Goal: Task Accomplishment & Management: Manage account settings

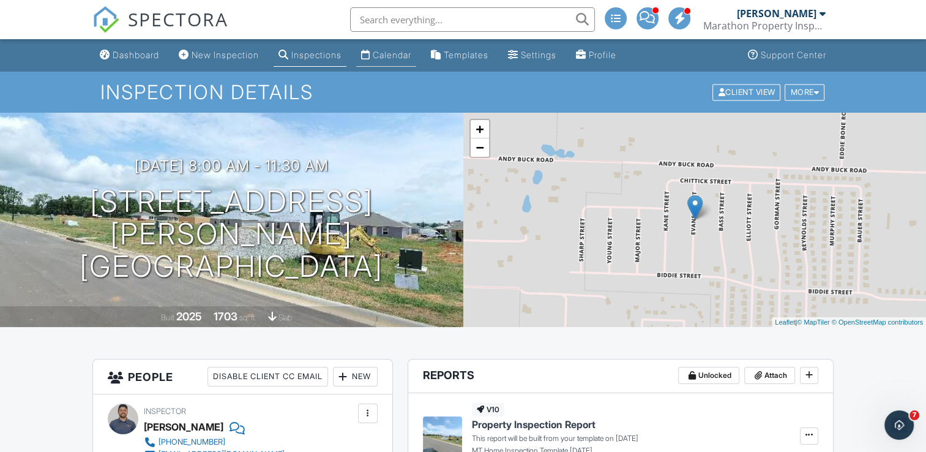
click at [398, 59] on div "Calendar" at bounding box center [392, 55] width 39 height 10
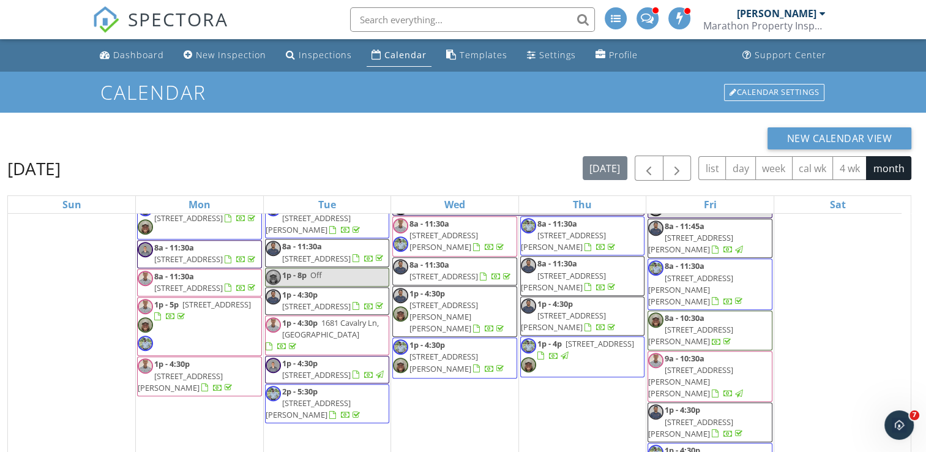
scroll to position [163, 0]
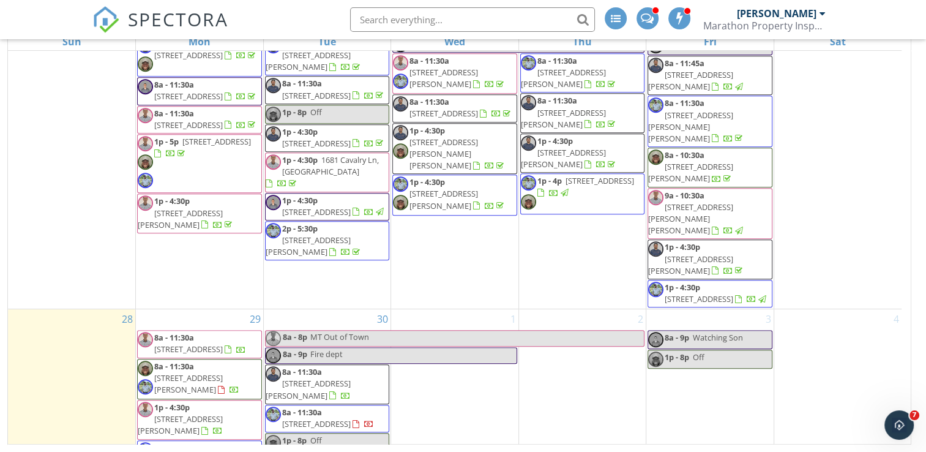
click at [200, 343] on span "300 Windsor Dr, Centerton 72719" at bounding box center [188, 348] width 69 height 11
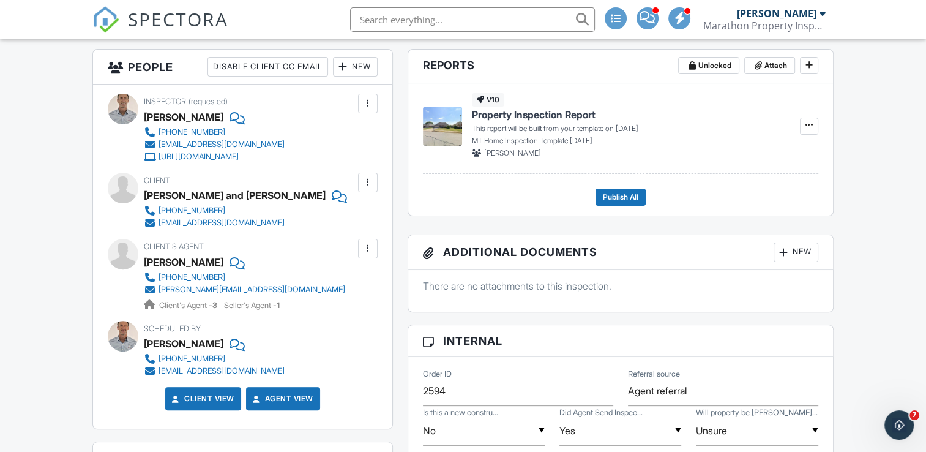
scroll to position [367, 0]
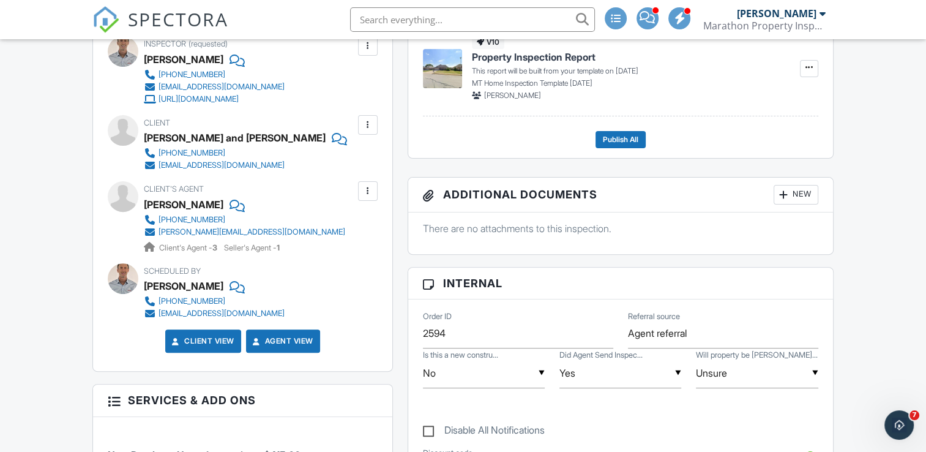
click at [230, 208] on div at bounding box center [236, 204] width 12 height 18
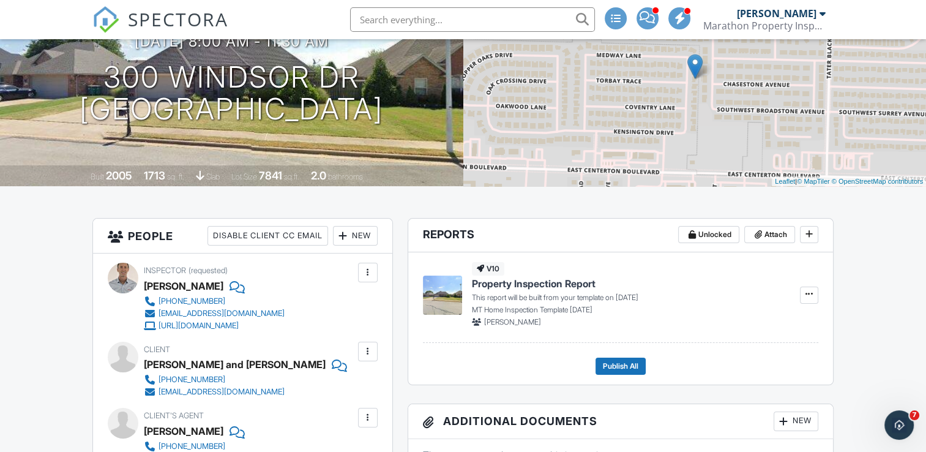
scroll to position [0, 0]
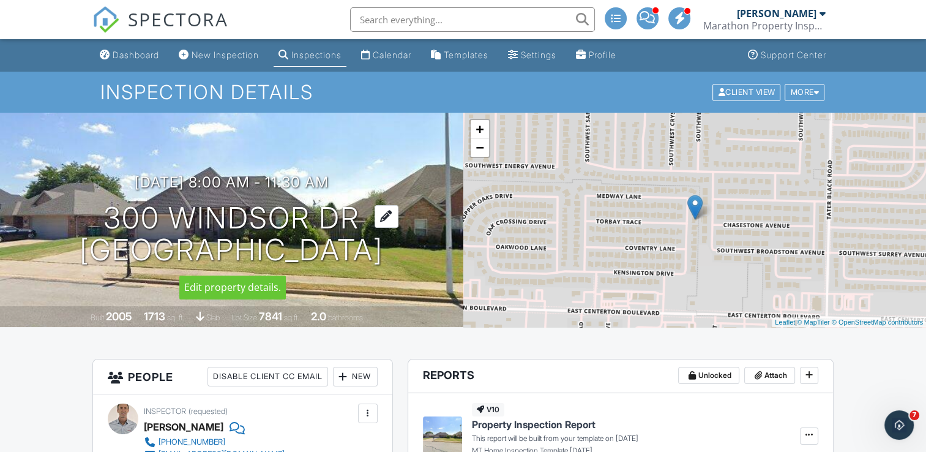
drag, startPoint x: 65, startPoint y: 218, endPoint x: 389, endPoint y: 246, distance: 324.9
click at [389, 246] on div "09/29/2025 8:00 am - 11:30 am 300 Windsor Dr Centerton, AR 72719" at bounding box center [231, 220] width 463 height 92
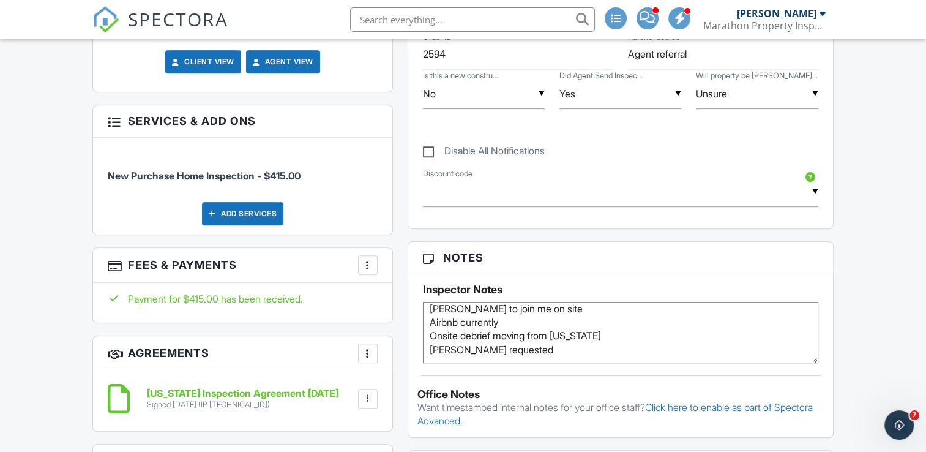
scroll to position [673, 0]
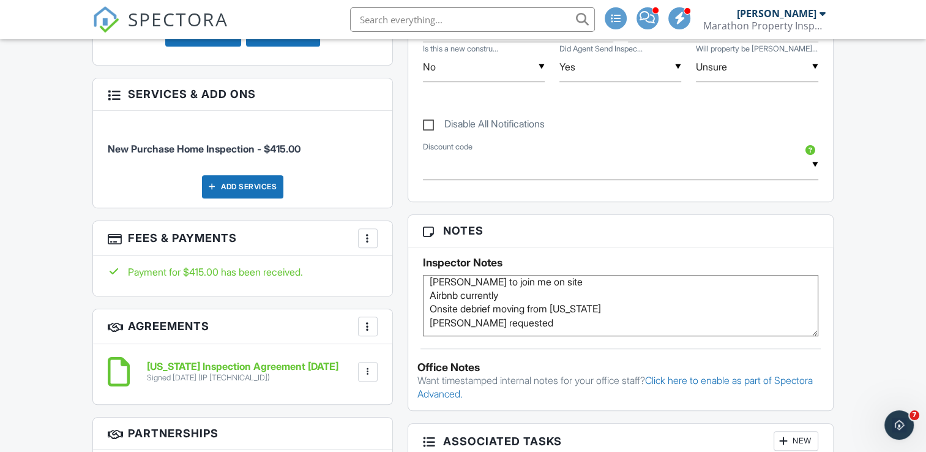
click at [528, 324] on textarea "[PERSON_NAME] to join me on site Airbnb currently Onsite debrief moving from [U…" at bounding box center [620, 305] width 395 height 61
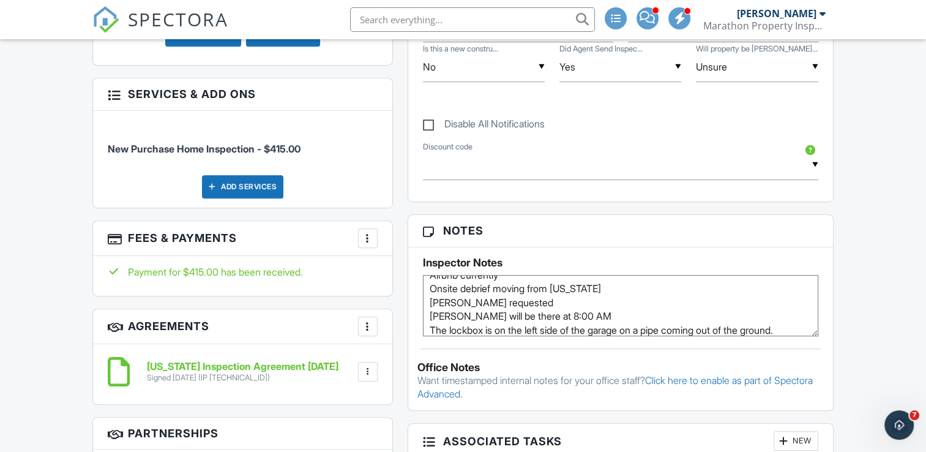
type textarea "Nathan Snipes to join me on site Airbnb currently Onsite debrief moving from Te…"
click at [603, 253] on div "Inspector Notes Nathan Snipes to join me on site Airbnb currently Onsite debrie…" at bounding box center [620, 291] width 425 height 89
click at [876, 268] on div "Dashboard New Inspection Inspections Calendar Templates Settings Profile Suppor…" at bounding box center [463, 444] width 926 height 2156
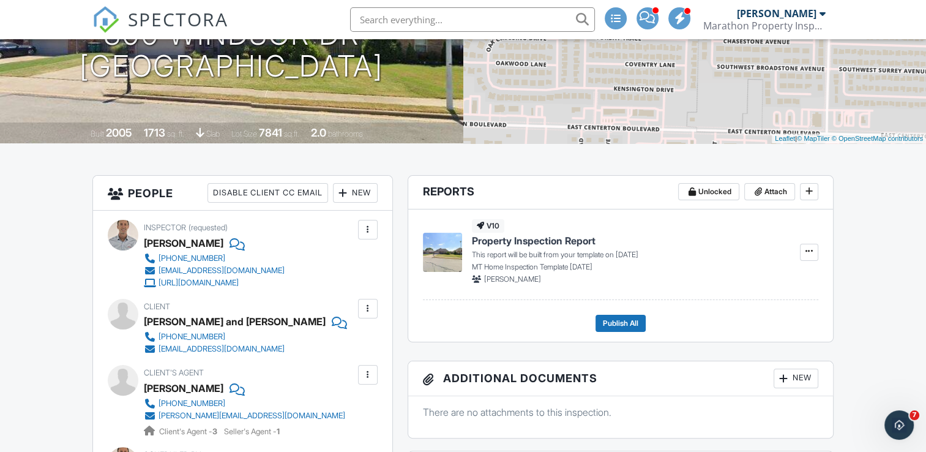
scroll to position [0, 0]
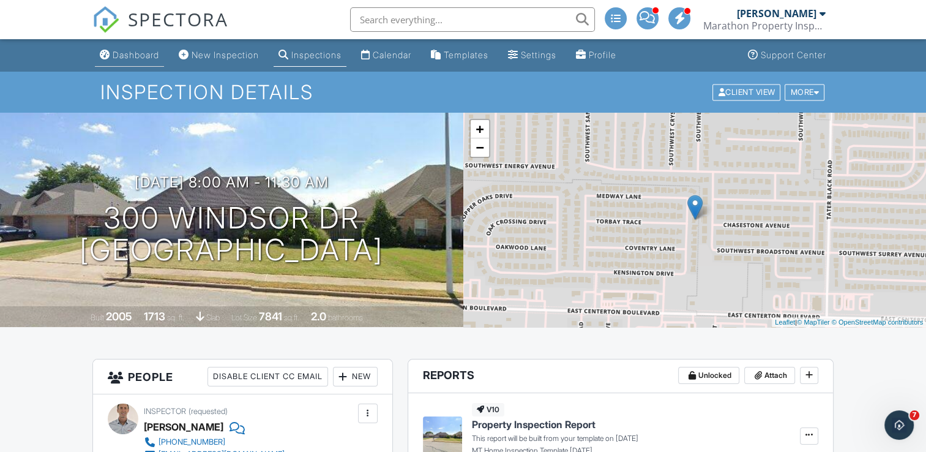
click at [139, 55] on div "Dashboard" at bounding box center [136, 55] width 47 height 10
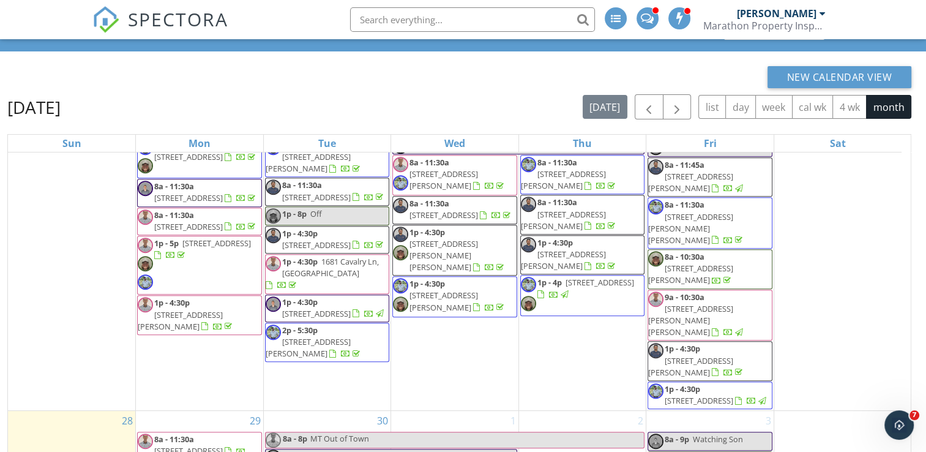
scroll to position [163, 0]
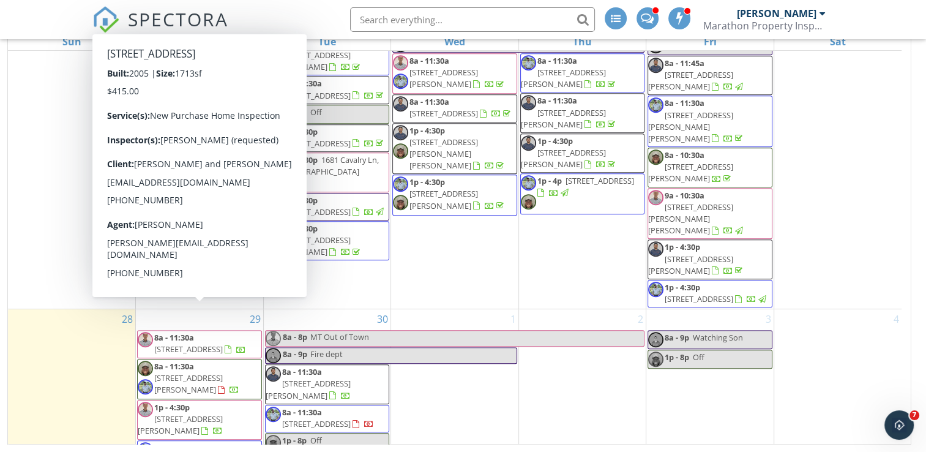
click at [223, 343] on span "[STREET_ADDRESS]" at bounding box center [188, 348] width 69 height 11
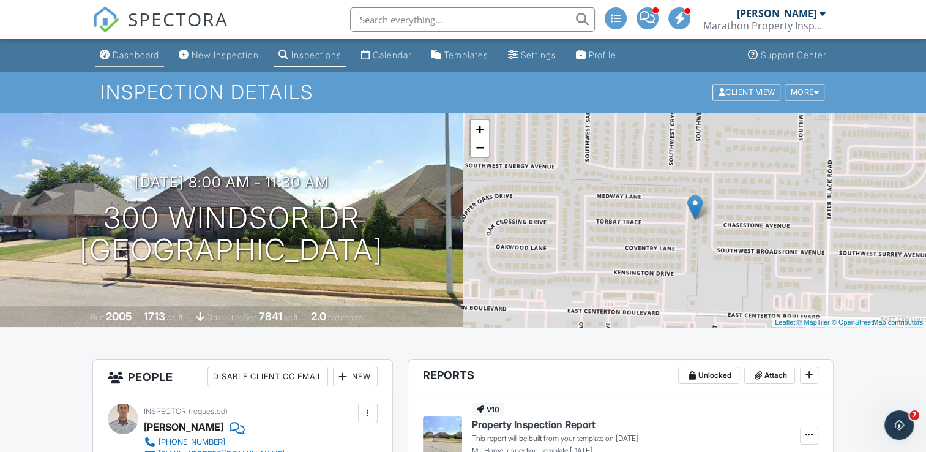
click at [118, 49] on link "Dashboard" at bounding box center [129, 55] width 69 height 23
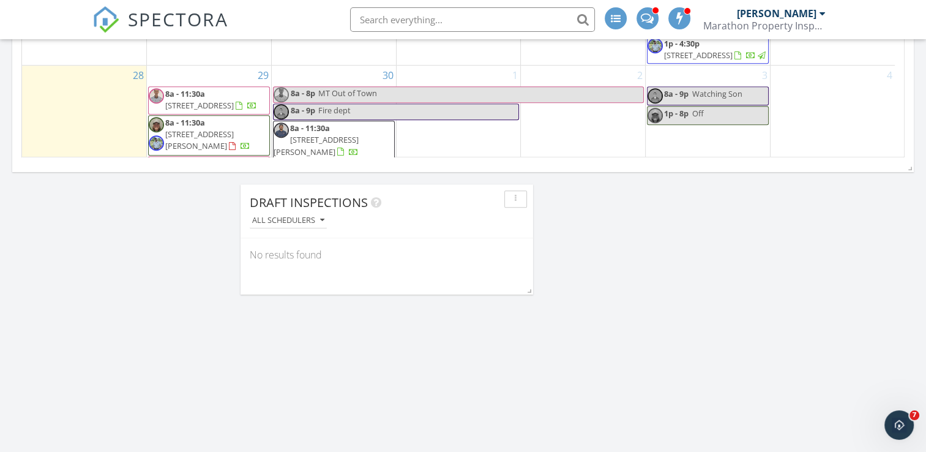
scroll to position [630, 0]
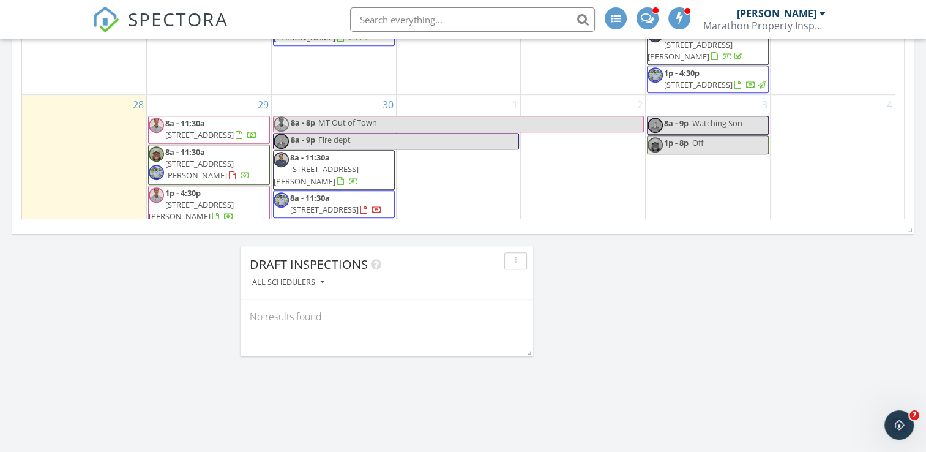
scroll to position [857, 0]
click at [234, 157] on span "[STREET_ADDRESS][PERSON_NAME]" at bounding box center [199, 168] width 69 height 23
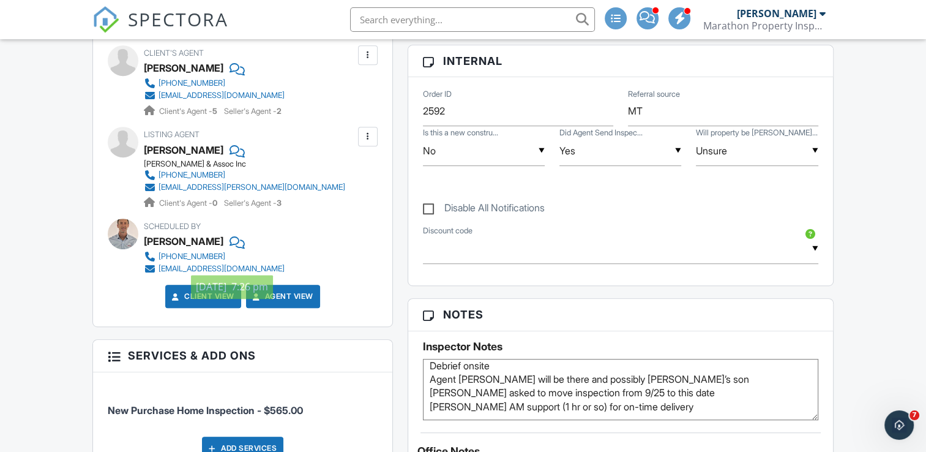
scroll to position [551, 0]
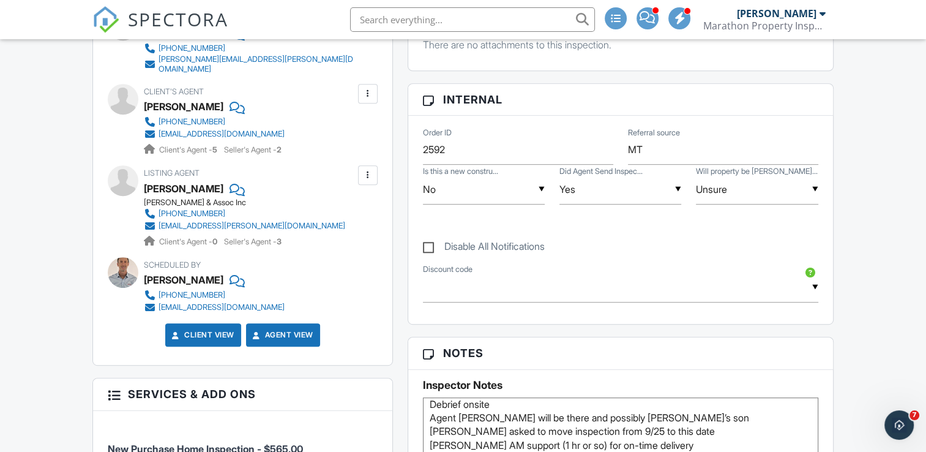
click at [230, 179] on div at bounding box center [236, 188] width 12 height 18
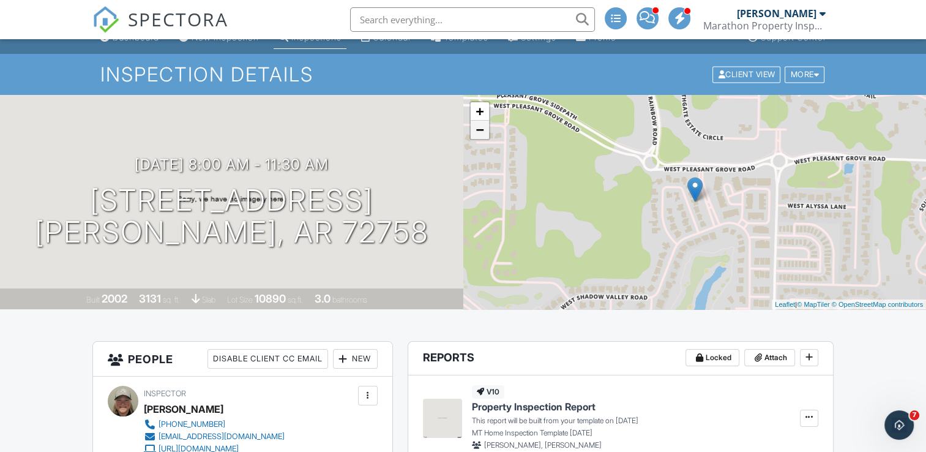
scroll to position [0, 0]
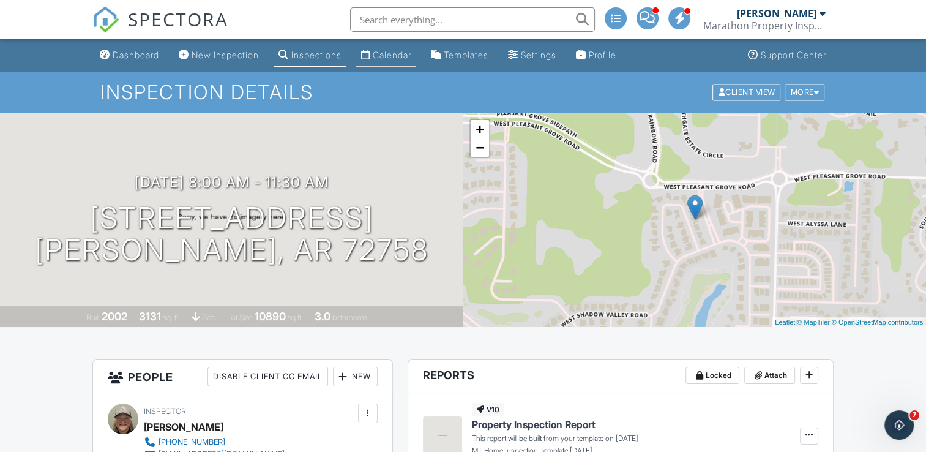
click at [400, 48] on link "Calendar" at bounding box center [386, 55] width 60 height 23
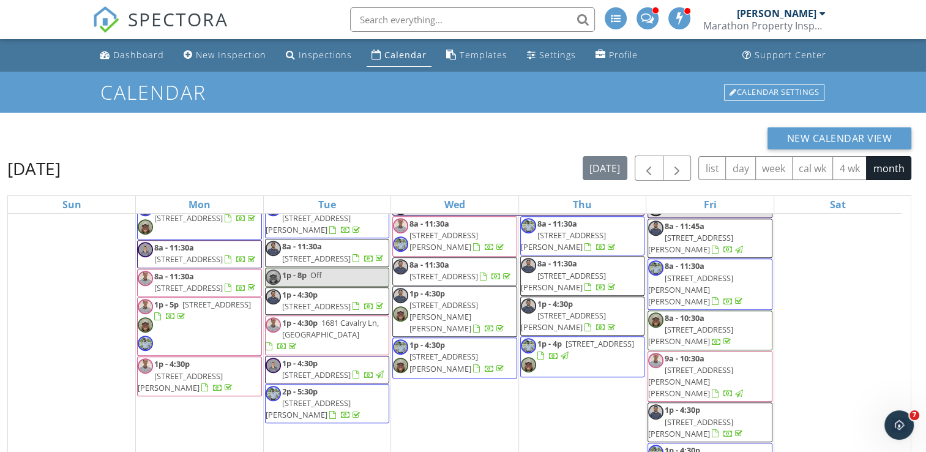
scroll to position [163, 0]
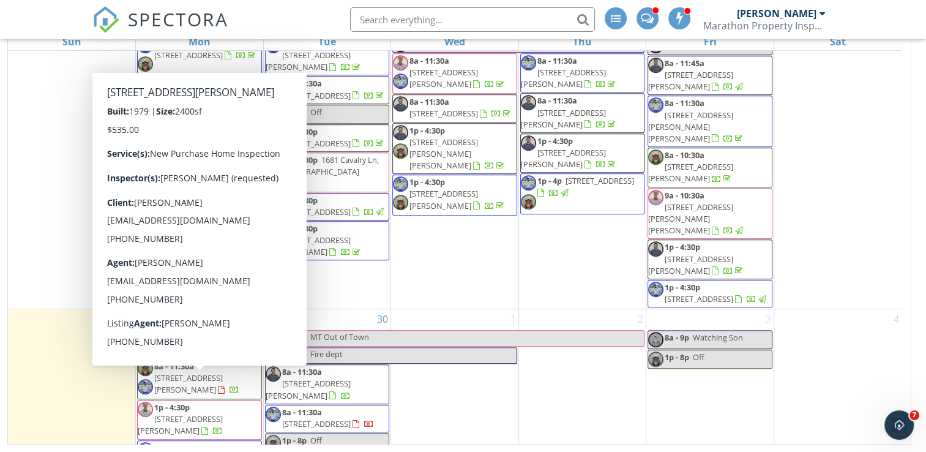
click at [243, 401] on span "1p - 4:30p [STREET_ADDRESS][PERSON_NAME]" at bounding box center [200, 419] width 124 height 36
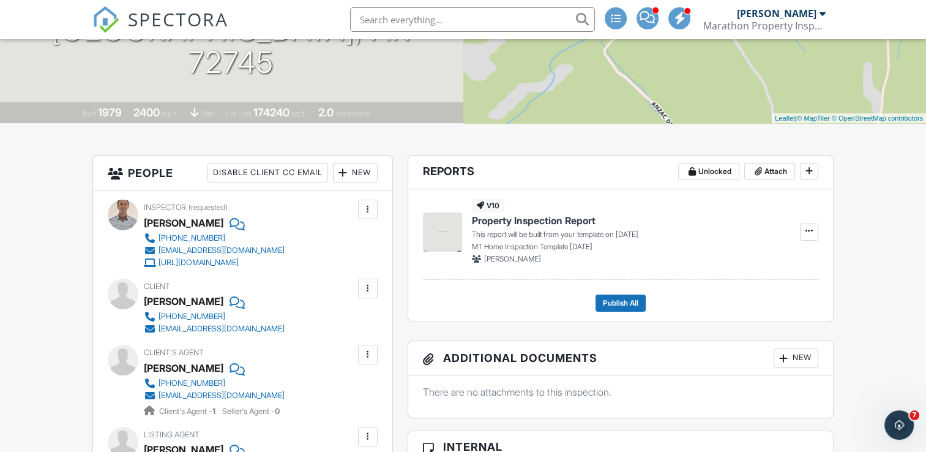
scroll to position [184, 0]
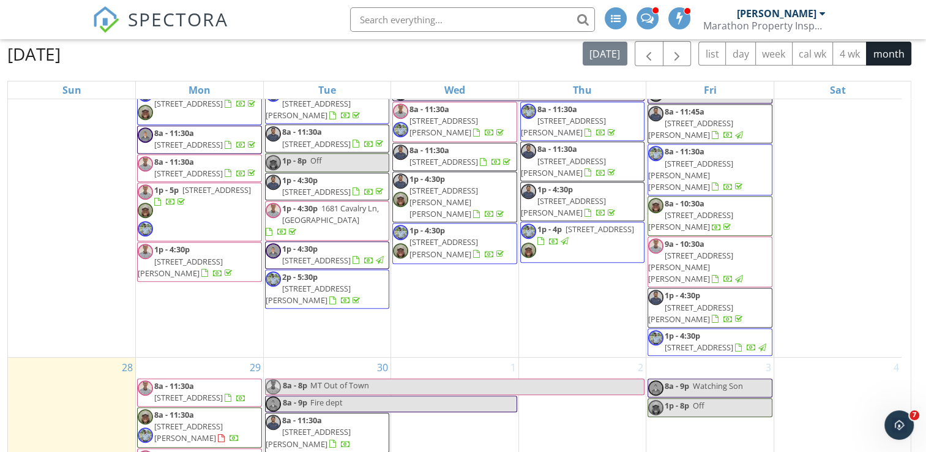
scroll to position [163, 0]
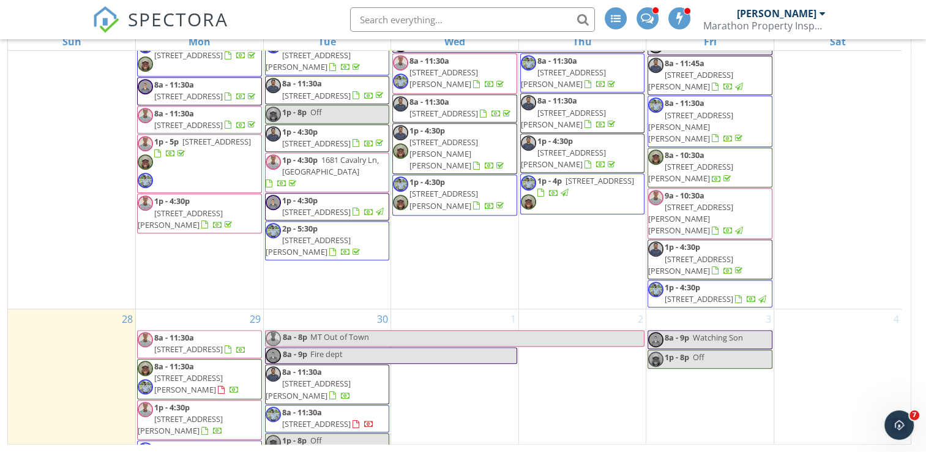
click at [223, 372] on span "[STREET_ADDRESS][PERSON_NAME]" at bounding box center [188, 383] width 69 height 23
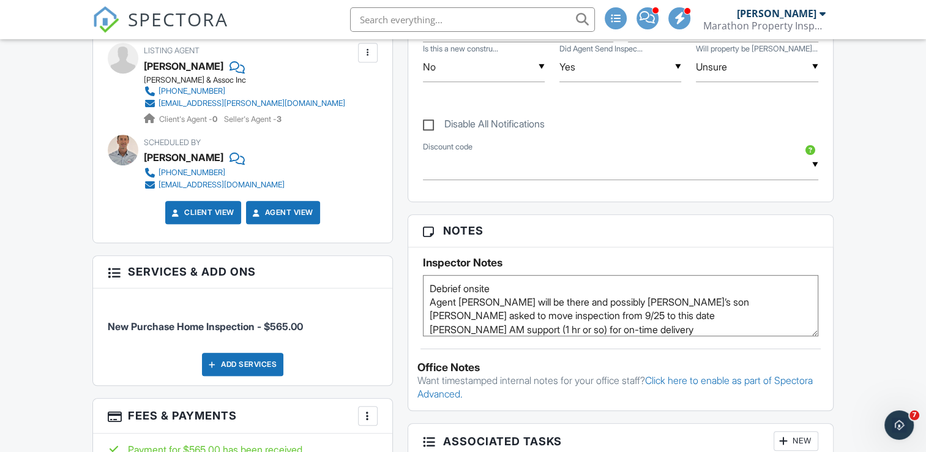
click at [430, 287] on textarea "Debrief onsite Agent [PERSON_NAME] will be there and possibly [PERSON_NAME]’s s…" at bounding box center [620, 305] width 395 height 61
type textarea "9787428 Debrief onsite Agent [PERSON_NAME] will be there and possibly [PERSON_N…"
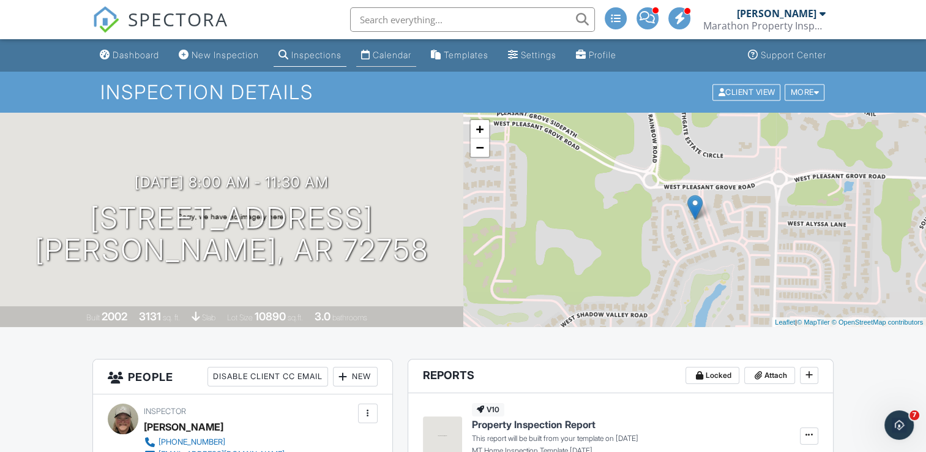
click at [409, 55] on div "Calendar" at bounding box center [392, 55] width 39 height 10
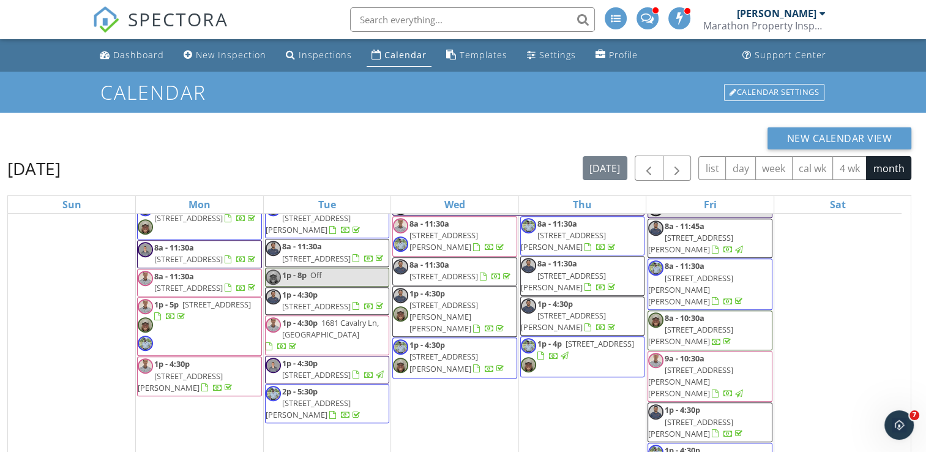
scroll to position [163, 0]
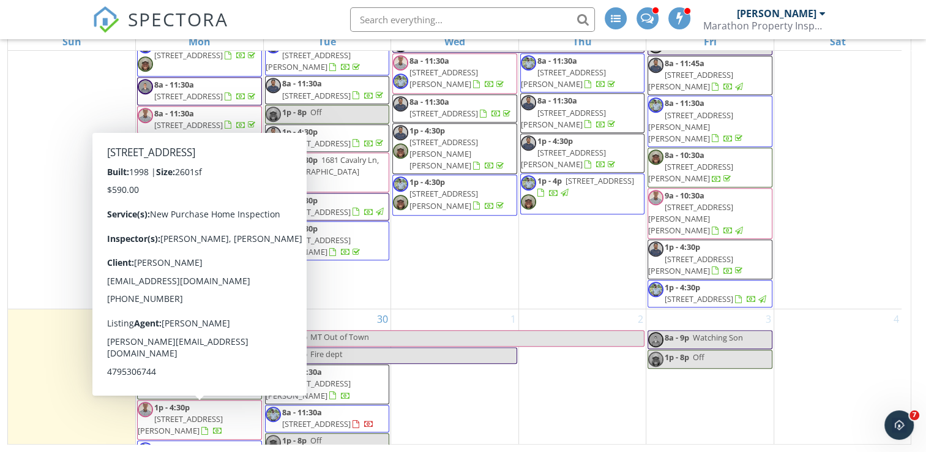
click at [203, 451] on span "22225 Tomahawk Ln, Garfield 72732" at bounding box center [188, 459] width 69 height 11
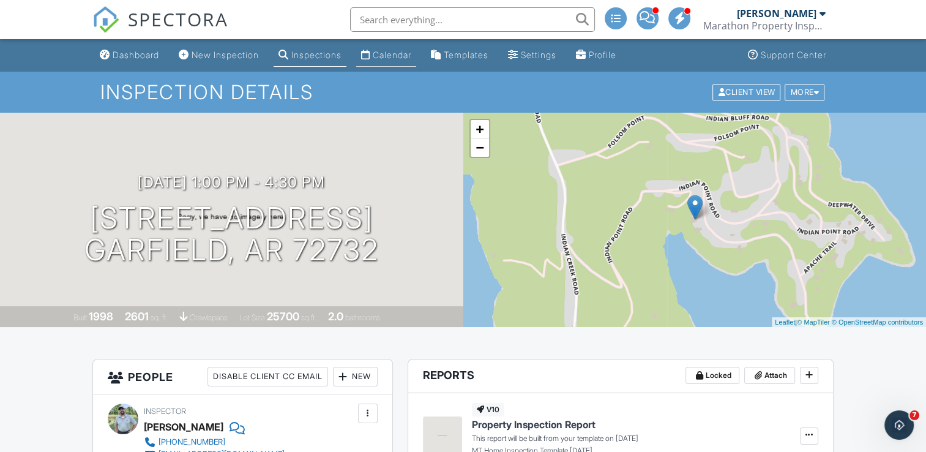
click at [410, 51] on div "Calendar" at bounding box center [392, 55] width 39 height 10
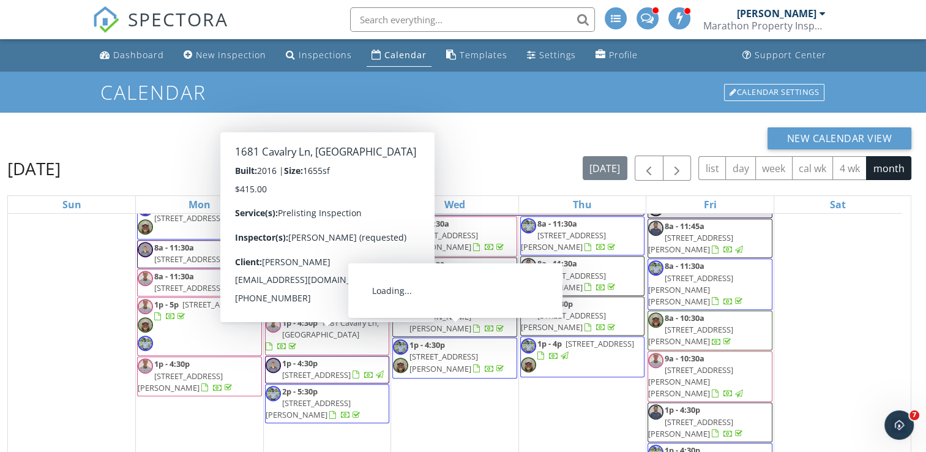
scroll to position [163, 0]
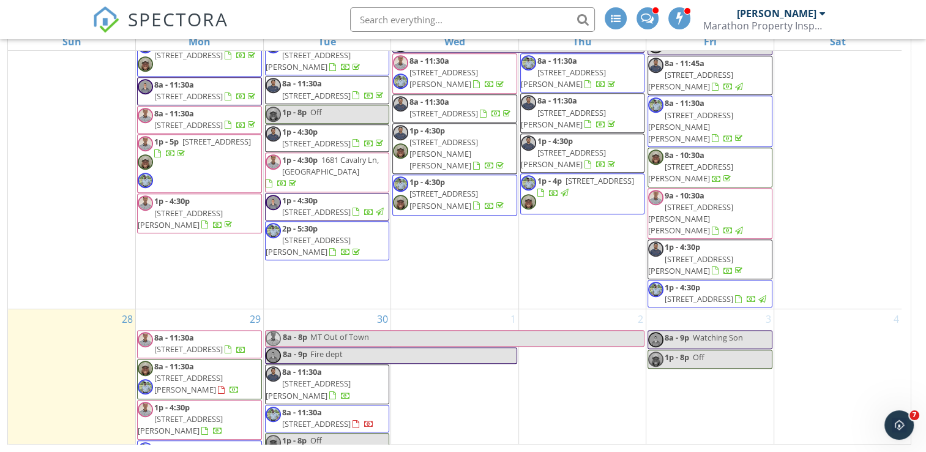
click at [351, 378] on span "[STREET_ADDRESS][PERSON_NAME]" at bounding box center [308, 389] width 85 height 23
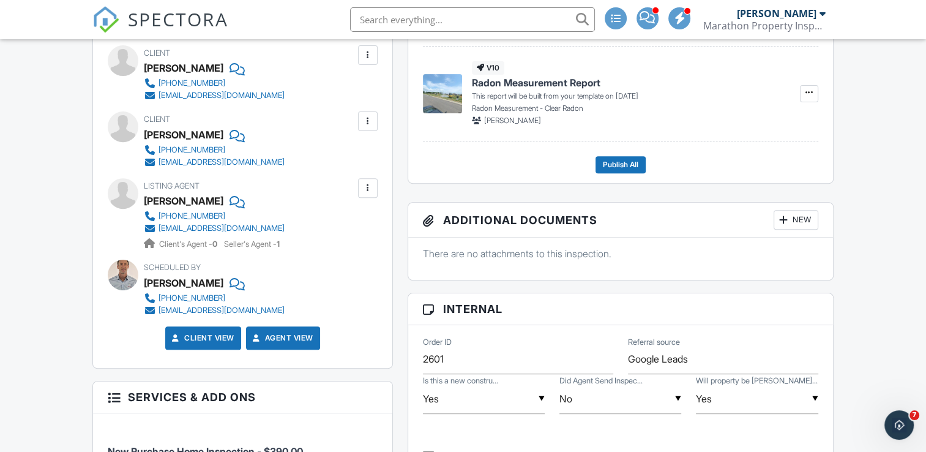
click at [242, 195] on div at bounding box center [236, 201] width 12 height 18
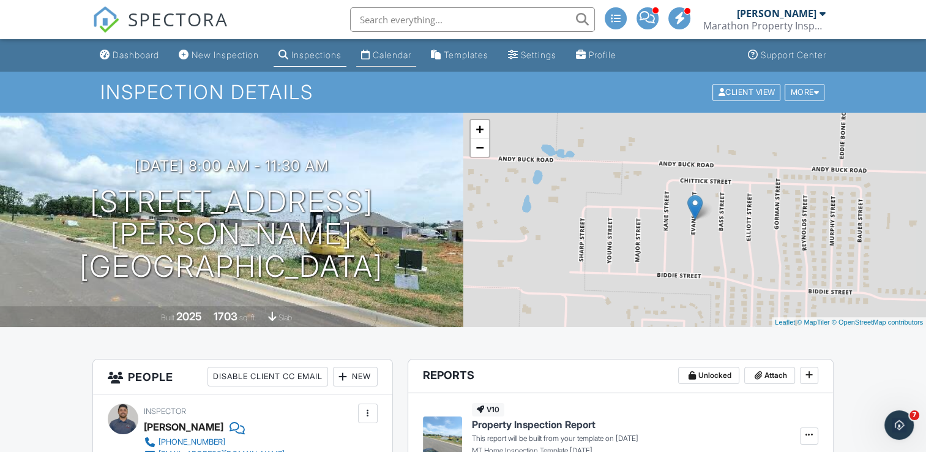
click at [406, 51] on div "Calendar" at bounding box center [392, 55] width 39 height 10
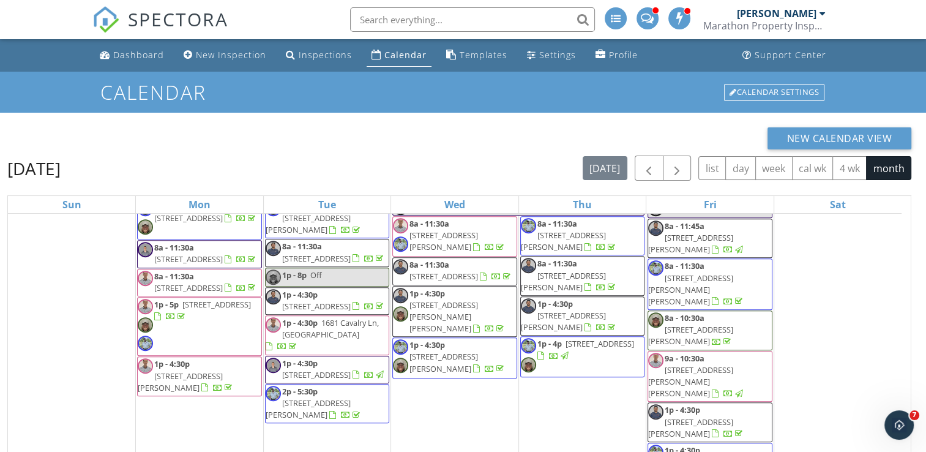
scroll to position [163, 0]
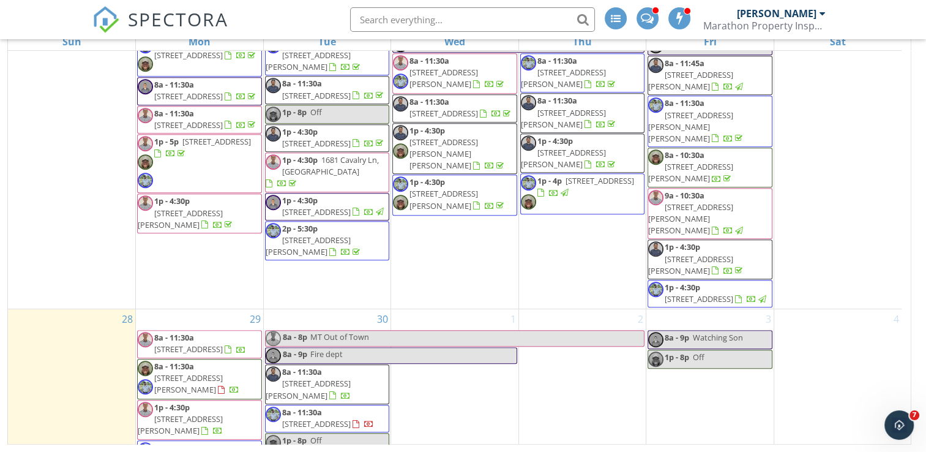
click at [313, 406] on span "8a - 11:30a" at bounding box center [302, 411] width 40 height 11
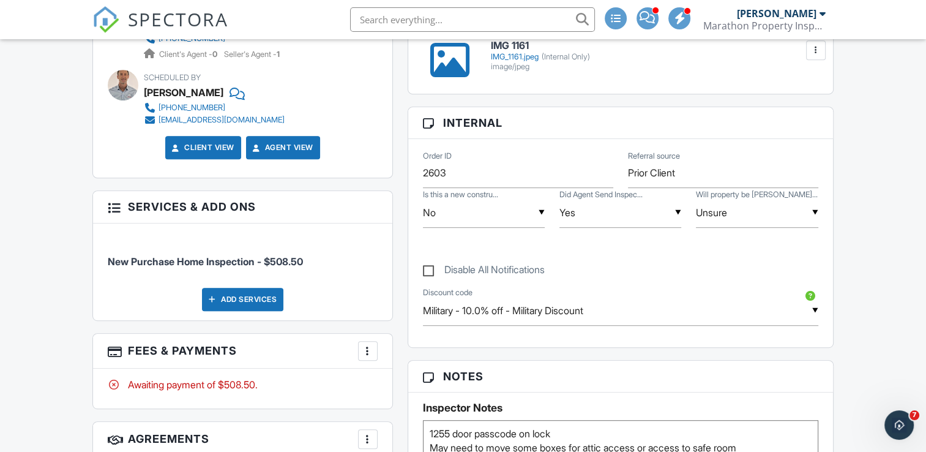
scroll to position [551, 0]
